Goal: Find specific page/section: Find specific page/section

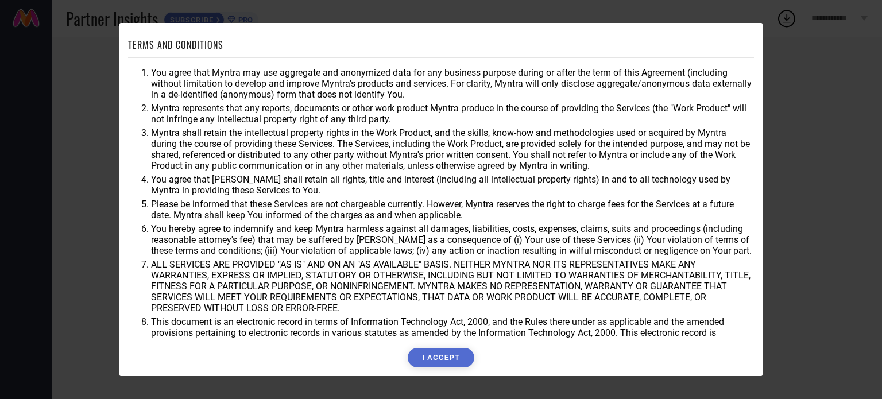
click at [439, 352] on button "I ACCEPT" at bounding box center [441, 358] width 66 height 20
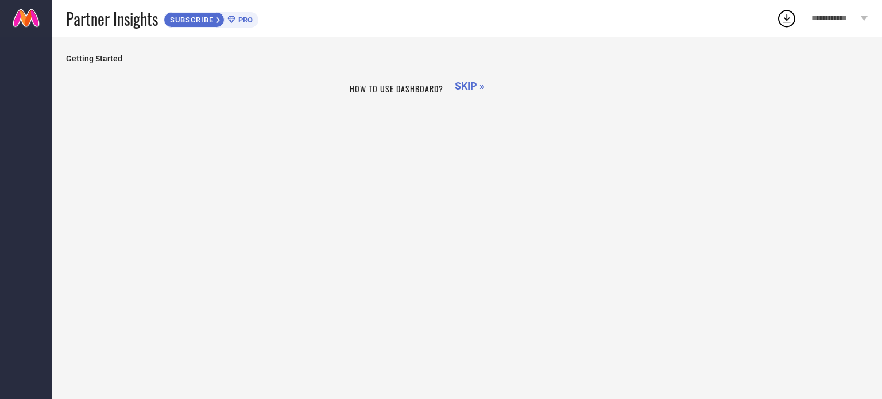
click at [469, 84] on span "SKIP »" at bounding box center [470, 86] width 30 height 12
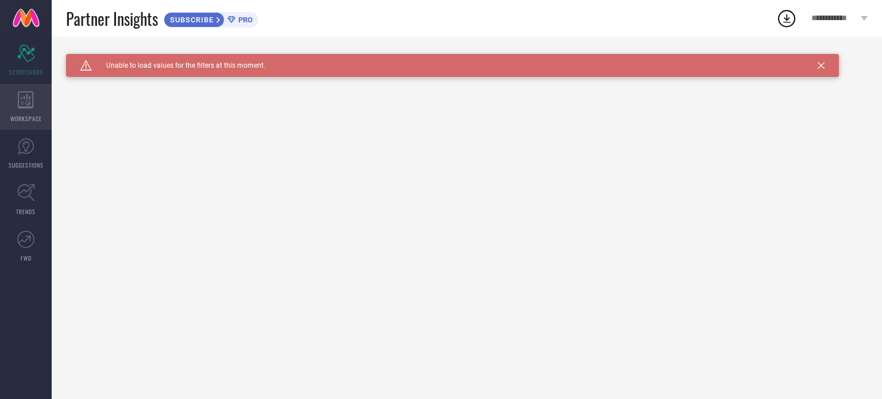
click at [17, 110] on div "WORKSPACE" at bounding box center [26, 107] width 52 height 46
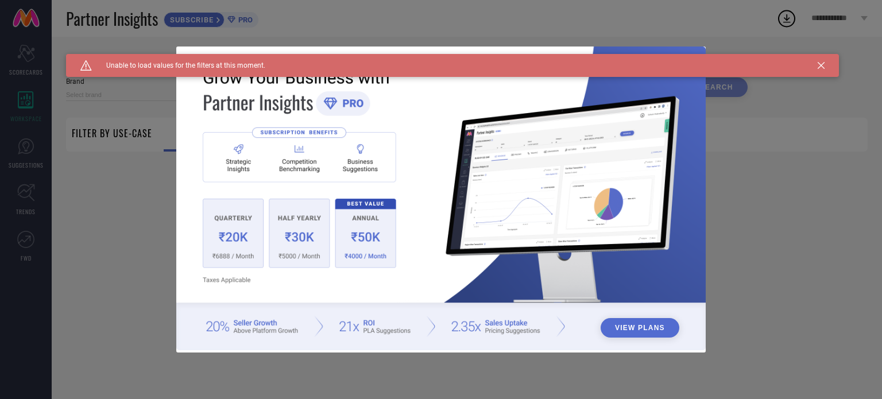
type input "1 STOP FASHION"
type input "All"
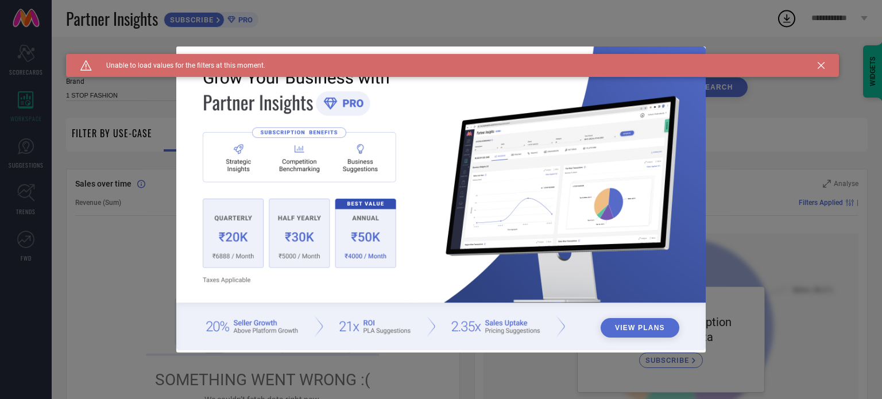
click at [255, 238] on img at bounding box center [441, 199] width 530 height 304
click at [287, 244] on img at bounding box center [441, 199] width 530 height 304
click at [818, 74] on div "Caution Created with Sketch. Unable to load values for the filters at this mome…" at bounding box center [452, 65] width 773 height 23
click at [818, 73] on div "Caution Created with Sketch. Unable to load values for the filters at this mome…" at bounding box center [452, 65] width 773 height 23
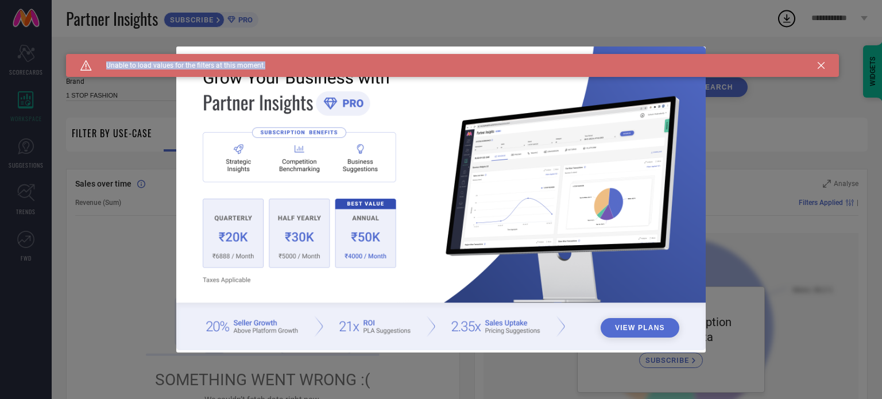
click at [822, 70] on div "Caution Created with Sketch. Unable to load values for the filters at this mome…" at bounding box center [452, 65] width 773 height 23
click at [824, 59] on div "Caution Created with Sketch. Unable to load values for the filters at this mome…" at bounding box center [452, 65] width 773 height 23
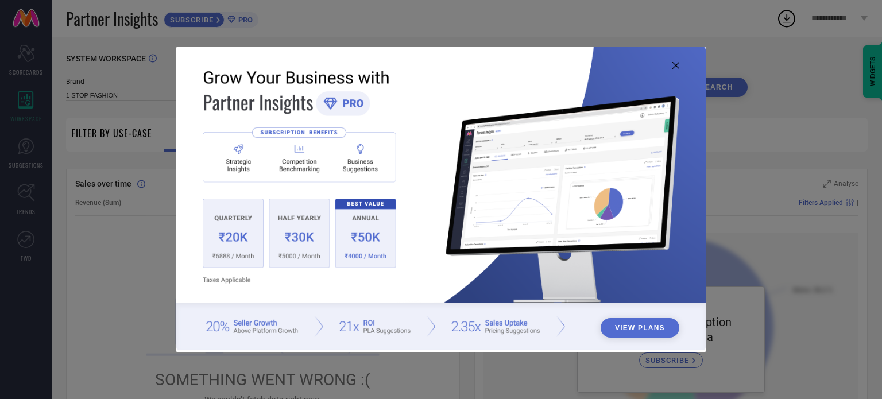
click at [799, 76] on div "View Plans" at bounding box center [441, 199] width 882 height 399
